Goal: Find specific page/section: Find specific page/section

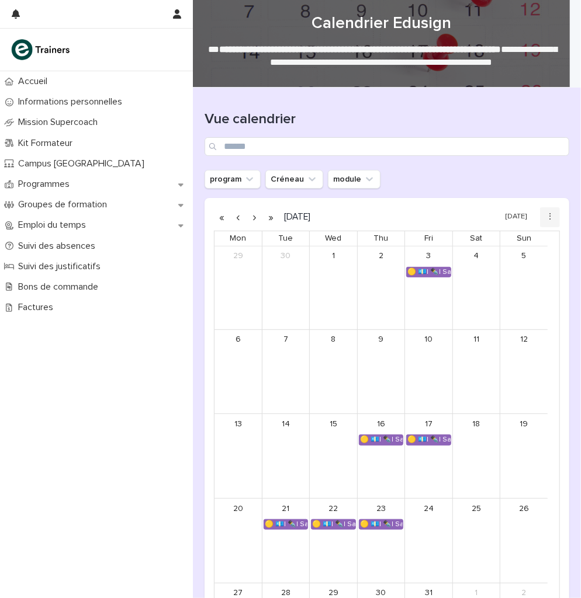
click at [268, 217] on button "button" at bounding box center [271, 217] width 16 height 19
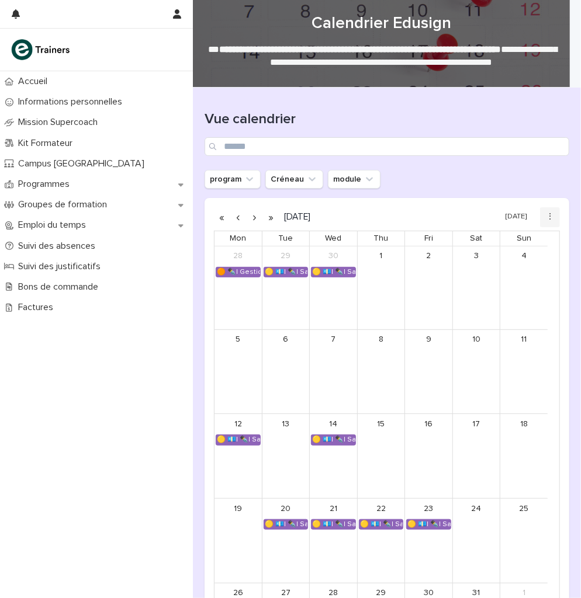
click at [250, 215] on button "button" at bounding box center [255, 217] width 16 height 19
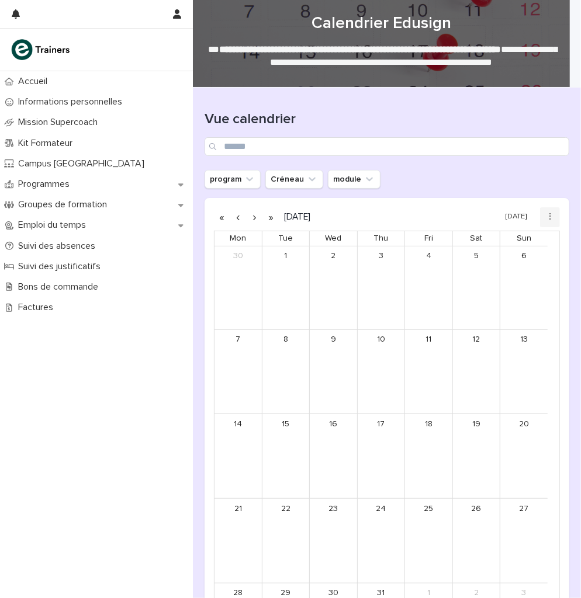
click at [250, 215] on button "button" at bounding box center [255, 217] width 16 height 19
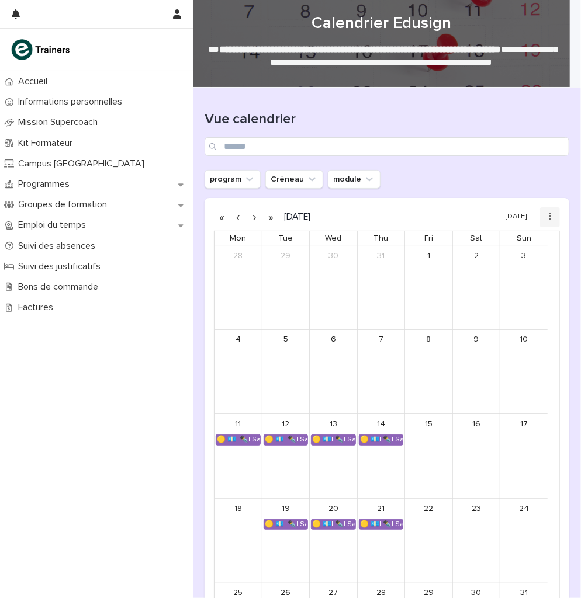
click at [250, 215] on button "button" at bounding box center [255, 217] width 16 height 19
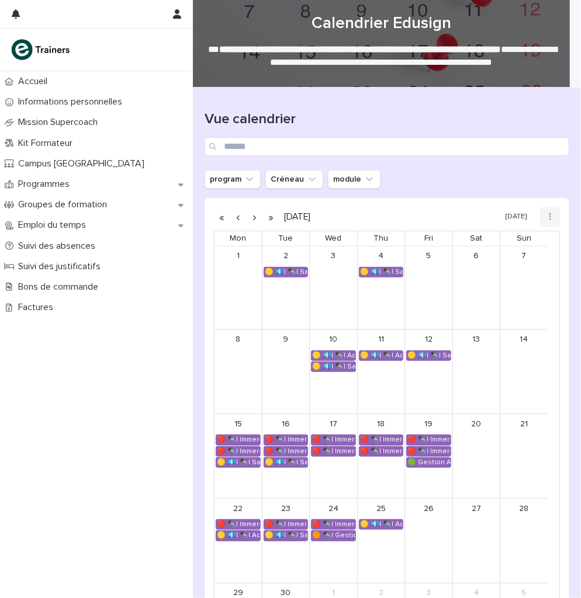
click at [250, 215] on button "button" at bounding box center [255, 217] width 16 height 19
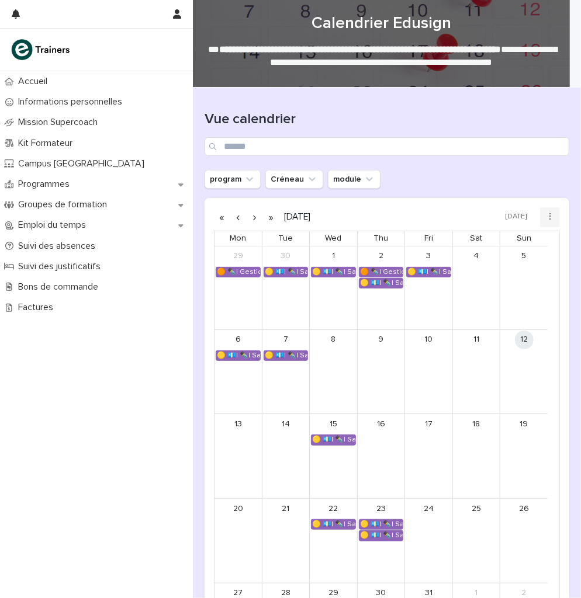
click at [250, 215] on button "button" at bounding box center [255, 217] width 16 height 19
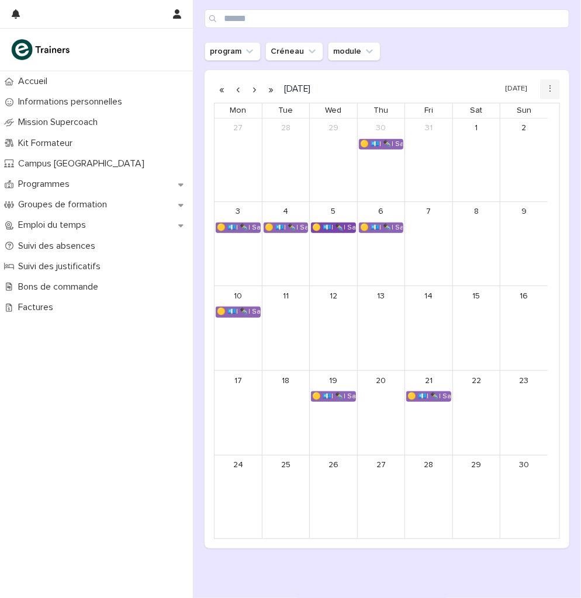
scroll to position [121, 0]
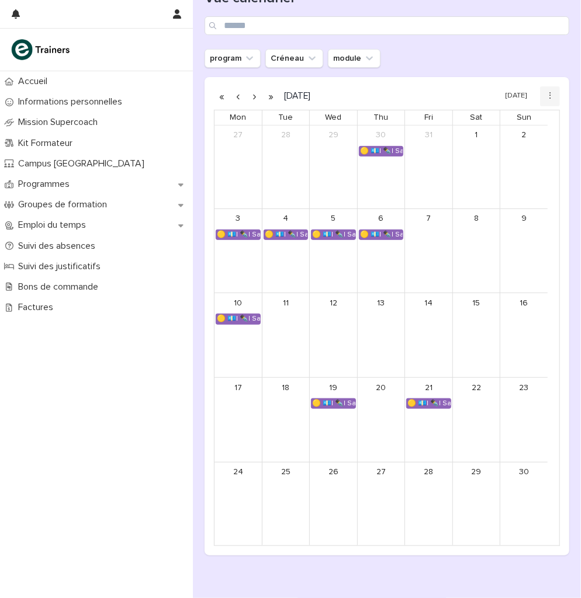
click at [254, 96] on button "button" at bounding box center [255, 96] width 16 height 19
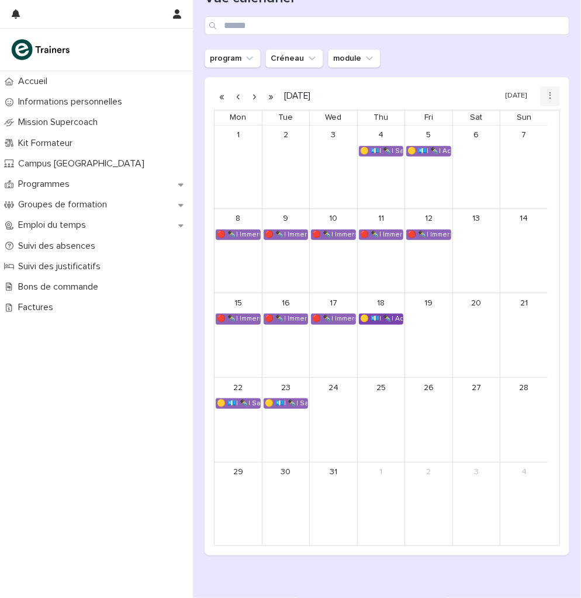
click at [374, 315] on div "🟡 💶| ✒️| Accompagnement Immersion - Retour de l'immersion tutorée" at bounding box center [380, 318] width 43 height 9
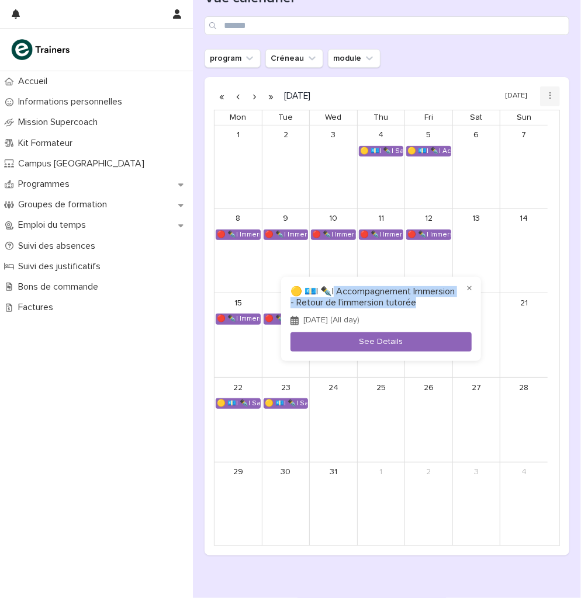
drag, startPoint x: 321, startPoint y: 311, endPoint x: 337, endPoint y: 289, distance: 27.7
click at [337, 289] on h3 "🟡 💶| ✒️| Accompagnement Immersion - Retour de l'immersion tutorée" at bounding box center [380, 297] width 181 height 22
copy h3 "ccompagnement Immersion - Retour de l'immersion tutorée"
click at [480, 37] on div at bounding box center [290, 299] width 581 height 598
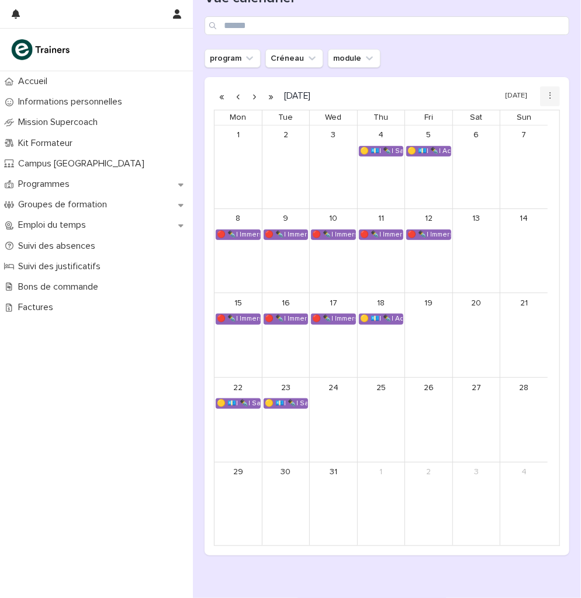
click at [255, 89] on button "button" at bounding box center [255, 96] width 16 height 19
